Goal: Find specific page/section: Find specific page/section

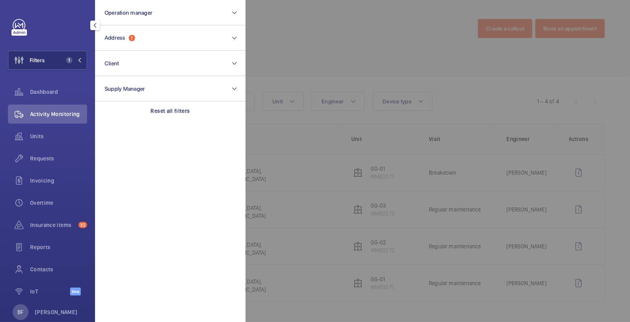
click at [172, 120] on section "Operation manager Address 1 Client Supply Manager Reset all filters" at bounding box center [170, 161] width 151 height 322
click at [161, 105] on div "Reset all filters" at bounding box center [170, 110] width 151 height 19
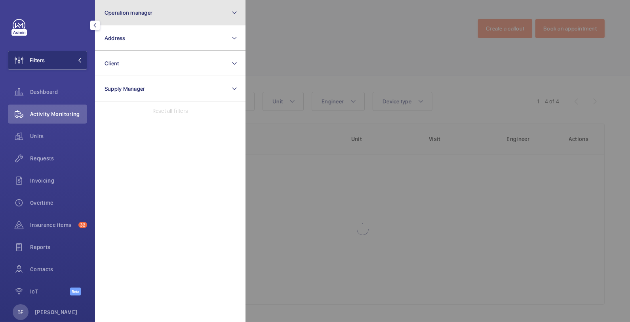
click at [153, 21] on button "Operation manager" at bounding box center [170, 12] width 151 height 25
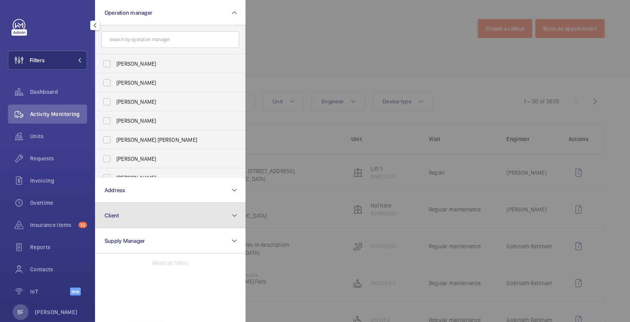
click at [96, 204] on button "Client" at bounding box center [170, 215] width 151 height 25
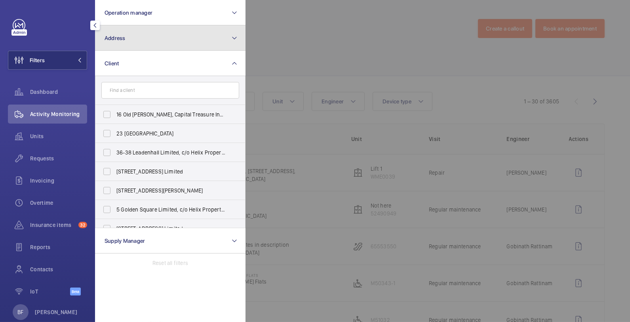
click at [132, 42] on button "Address" at bounding box center [170, 37] width 151 height 25
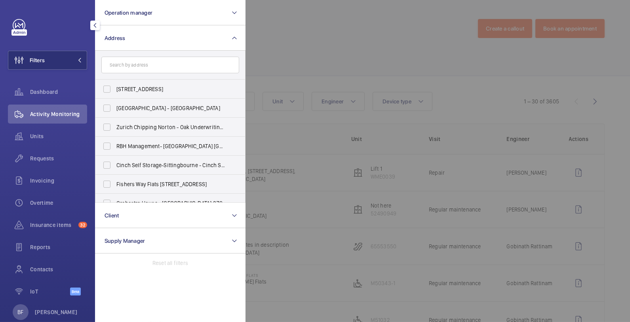
click at [139, 67] on input "text" at bounding box center [170, 65] width 138 height 17
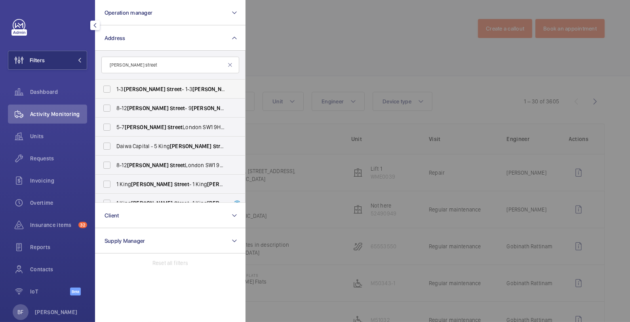
type input "[PERSON_NAME] street"
click at [162, 94] on label "[STREET_ADDRESS][PERSON_NAME][PERSON_NAME]" at bounding box center [164, 89] width 138 height 19
click at [115, 94] on input "[STREET_ADDRESS][PERSON_NAME][PERSON_NAME]" at bounding box center [107, 89] width 16 height 16
checkbox input "true"
click at [371, 66] on div at bounding box center [561, 161] width 630 height 322
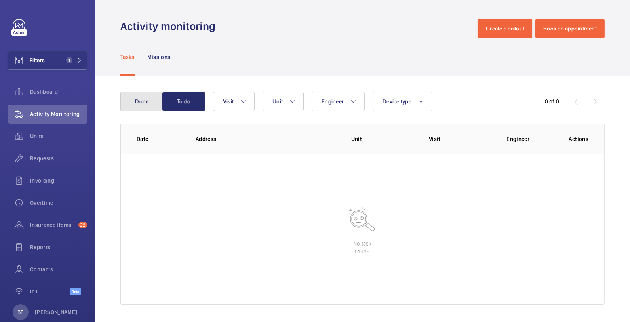
click at [147, 109] on button "Done" at bounding box center [141, 101] width 43 height 19
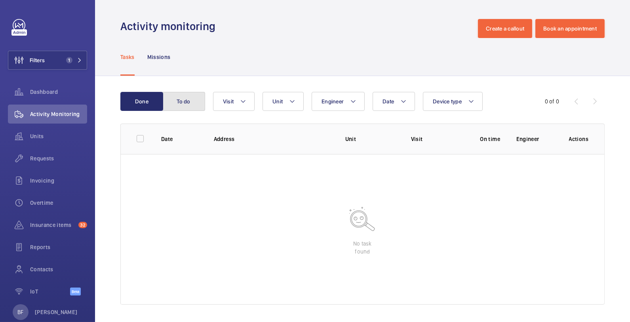
click at [183, 103] on button "To do" at bounding box center [183, 101] width 43 height 19
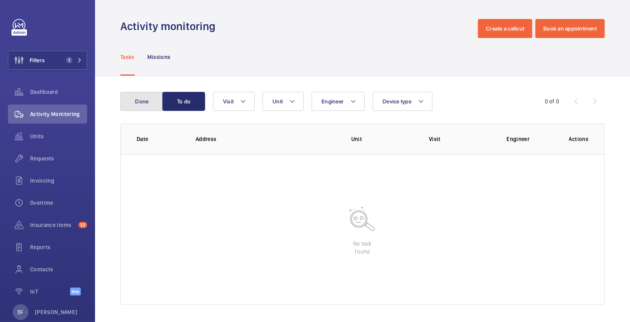
click at [146, 102] on button "Done" at bounding box center [141, 101] width 43 height 19
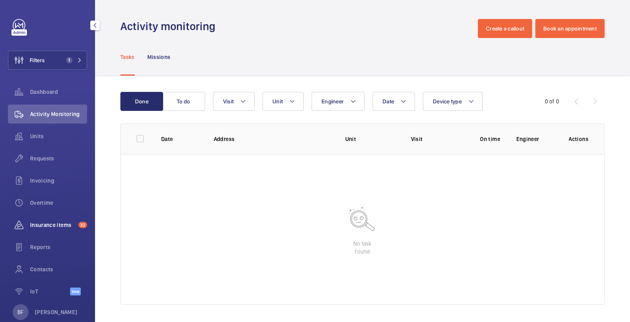
click at [58, 222] on span "Insurance items" at bounding box center [52, 225] width 45 height 8
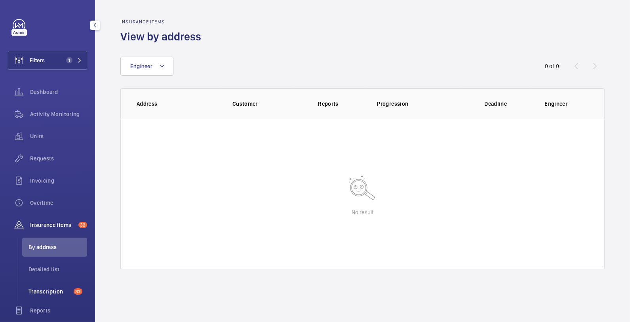
click at [52, 294] on span "Transcription" at bounding box center [50, 292] width 42 height 8
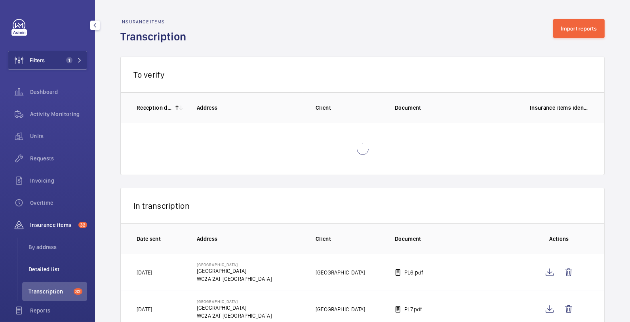
click at [50, 268] on span "Detailed list" at bounding box center [58, 269] width 59 height 8
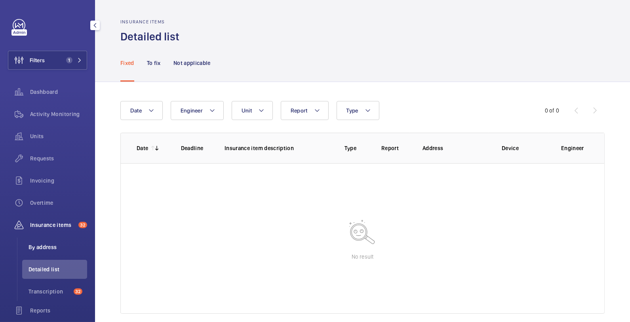
click at [49, 246] on span "By address" at bounding box center [58, 247] width 59 height 8
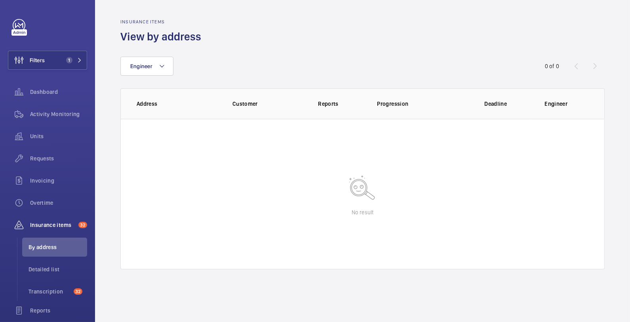
click at [329, 143] on wm-front-table-empty-state "No result" at bounding box center [363, 194] width 484 height 151
click at [42, 56] on span "Filters" at bounding box center [37, 60] width 15 height 8
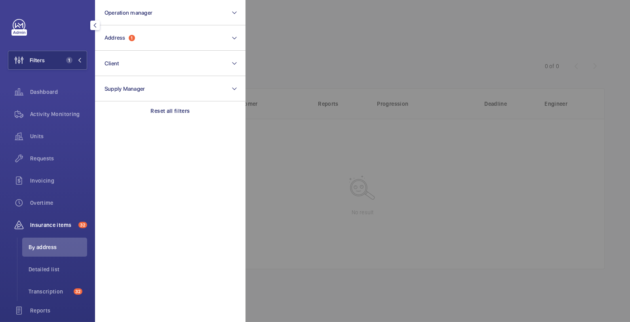
click at [202, 124] on section "Operation manager Address 1 Client Supply Manager Reset all filters" at bounding box center [170, 161] width 151 height 322
click at [190, 106] on div "Reset all filters" at bounding box center [170, 110] width 151 height 19
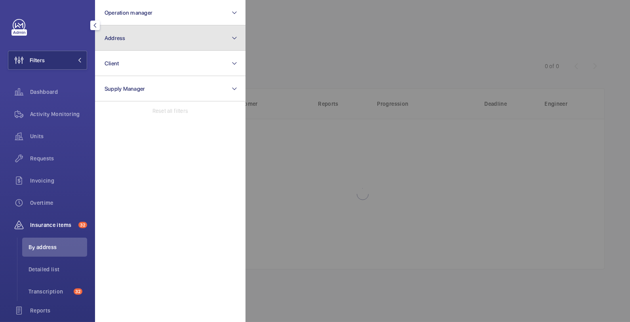
click at [146, 38] on button "Address" at bounding box center [170, 37] width 151 height 25
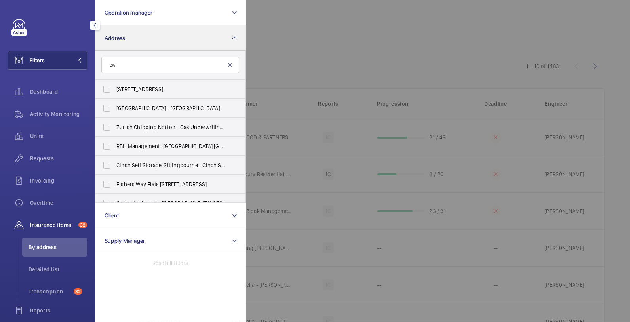
type input "e"
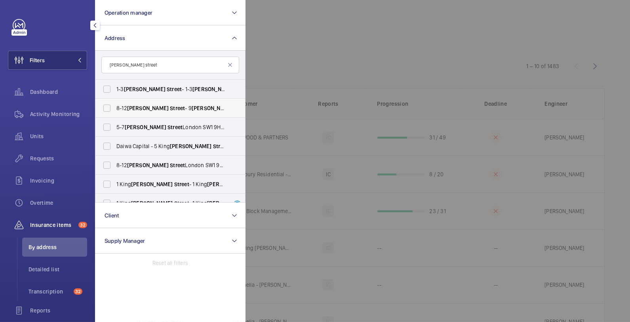
type input "[PERSON_NAME] street"
click at [169, 109] on span "[STREET_ADDRESS][PERSON_NAME][PERSON_NAME]" at bounding box center [171, 108] width 109 height 8
click at [115, 109] on input "[STREET_ADDRESS][PERSON_NAME][PERSON_NAME]" at bounding box center [107, 108] width 16 height 16
checkbox input "true"
click at [171, 125] on span "[STREET_ADDRESS][PERSON_NAME][PERSON_NAME]" at bounding box center [171, 127] width 109 height 8
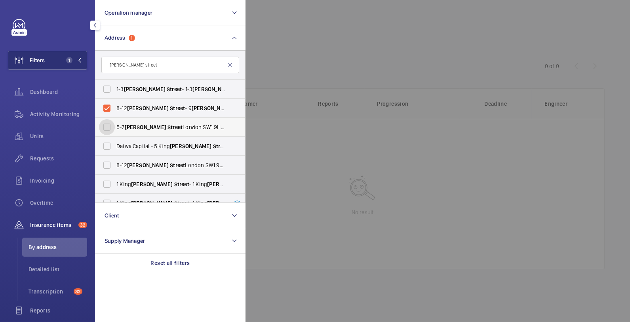
click at [115, 125] on input "[STREET_ADDRESS][PERSON_NAME][PERSON_NAME]" at bounding box center [107, 127] width 16 height 16
checkbox input "true"
click at [176, 92] on span "[STREET_ADDRESS][PERSON_NAME][PERSON_NAME]" at bounding box center [171, 89] width 109 height 8
click at [115, 92] on input "[STREET_ADDRESS][PERSON_NAME][PERSON_NAME]" at bounding box center [107, 89] width 16 height 16
checkbox input "true"
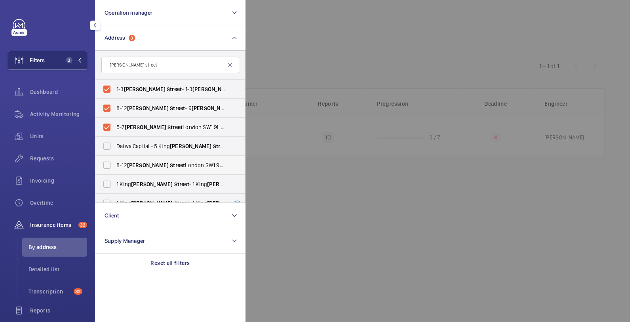
click at [147, 168] on span "[STREET_ADDRESS][PERSON_NAME][PERSON_NAME]" at bounding box center [171, 165] width 109 height 8
click at [115, 168] on input "[STREET_ADDRESS][PERSON_NAME][PERSON_NAME]" at bounding box center [107, 165] width 16 height 16
checkbox input "true"
click at [341, 27] on div at bounding box center [561, 161] width 630 height 322
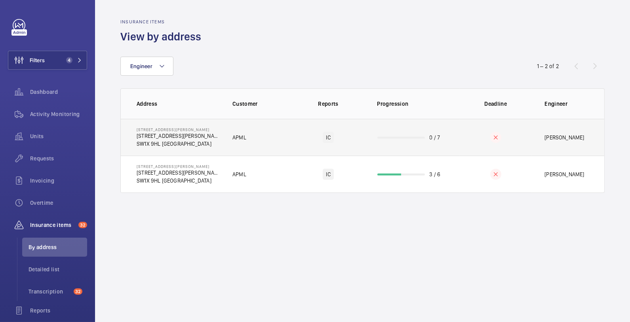
click at [153, 153] on td "[STREET_ADDRESS][PERSON_NAME] [STREET_ADDRESS][PERSON_NAME]" at bounding box center [170, 137] width 99 height 37
